Goal: Information Seeking & Learning: Check status

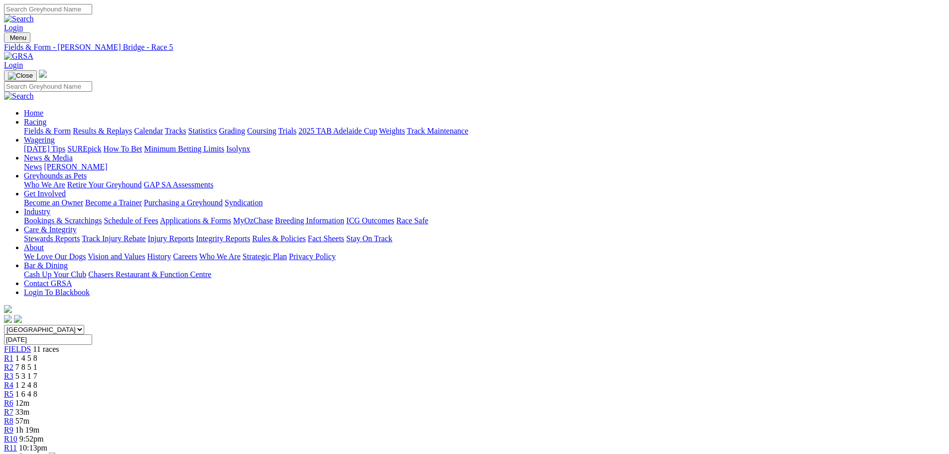
click at [29, 398] on span "12m" at bounding box center [22, 402] width 14 height 8
click at [559, 407] on div "R7 8 2 6 1" at bounding box center [474, 411] width 941 height 9
click at [37, 416] on span "2 5 4 7" at bounding box center [26, 420] width 22 height 8
click at [660, 425] on div "R9 5 1 3 7" at bounding box center [474, 429] width 941 height 9
click at [41, 434] on span "1 2 8 4" at bounding box center [30, 438] width 22 height 8
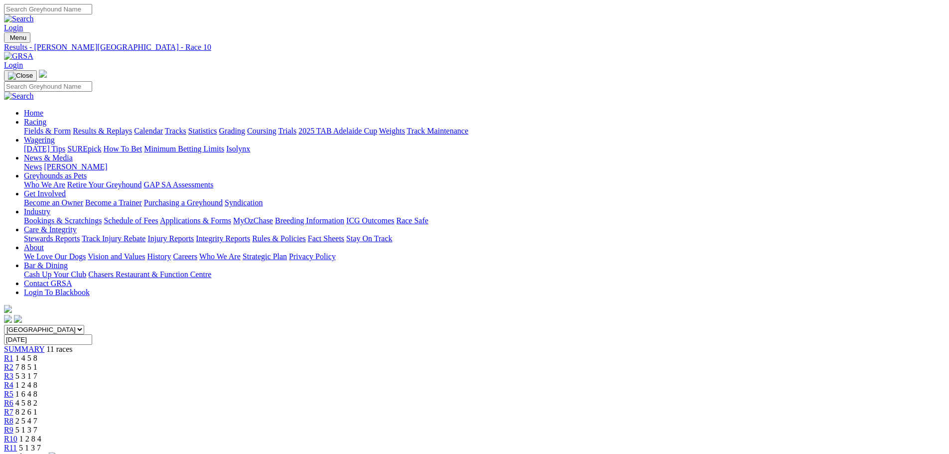
click at [767, 443] on div "R11 5 1 3 7" at bounding box center [474, 447] width 941 height 9
